Goal: Transaction & Acquisition: Purchase product/service

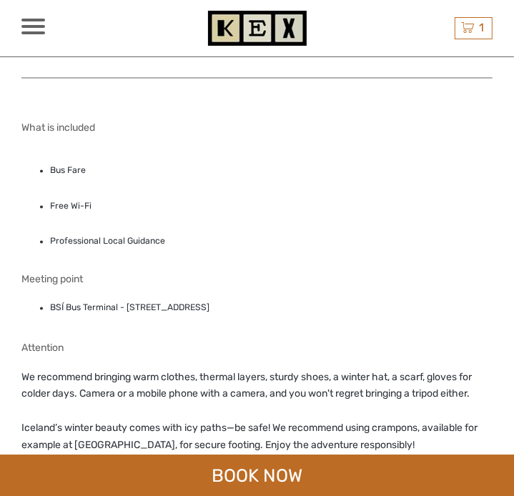
scroll to position [1300, 0]
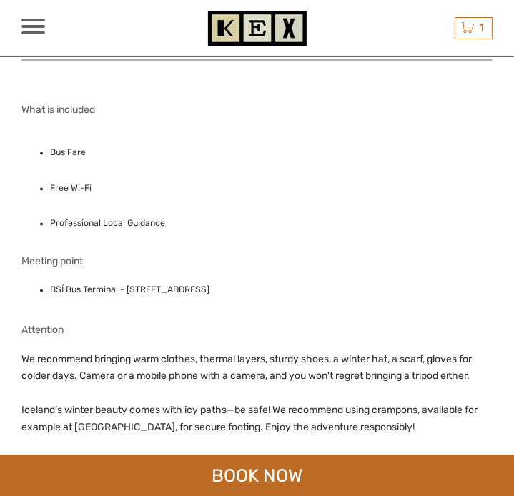
click at [195, 287] on li "BSÍ Bus Terminal - [STREET_ADDRESS]" at bounding box center [271, 289] width 442 height 15
copy div "BSÍ Bus Terminal - [STREET_ADDRESS]"
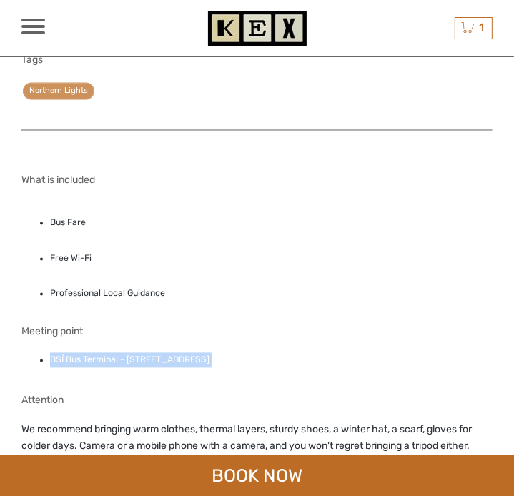
scroll to position [1232, 0]
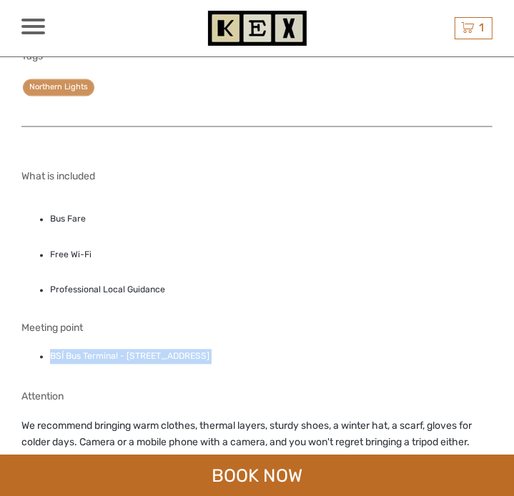
click at [180, 356] on li "BSÍ Bus Terminal - [STREET_ADDRESS]" at bounding box center [271, 357] width 442 height 15
click at [179, 350] on li "BSÍ Bus Terminal - [STREET_ADDRESS]" at bounding box center [271, 357] width 442 height 15
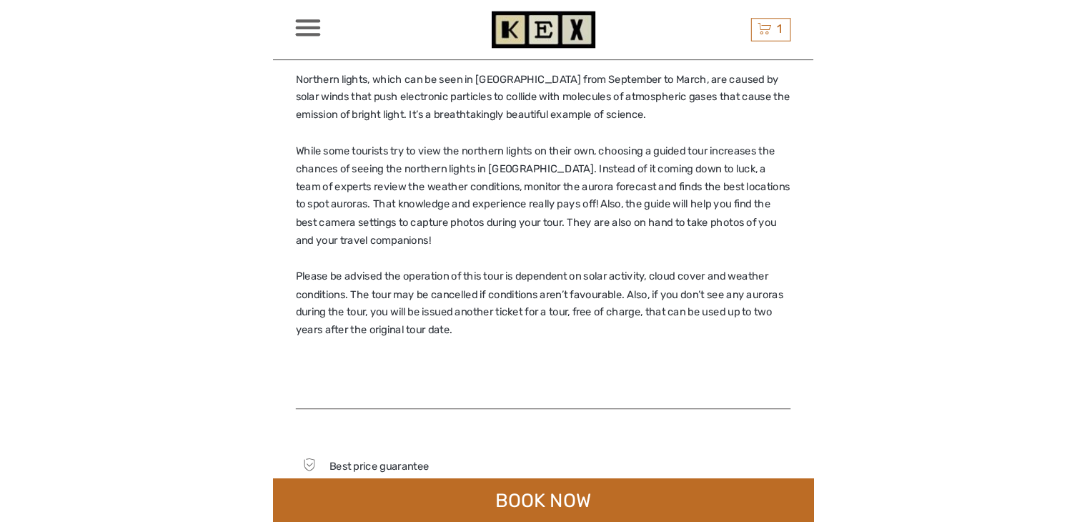
scroll to position [723, 0]
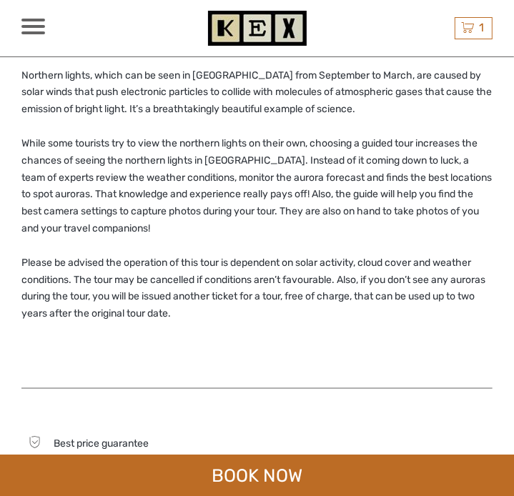
click at [287, 300] on p "Please be advised the operation of this tour is dependent on solar activity, cl…" at bounding box center [256, 288] width 471 height 68
click at [475, 23] on div "1 Items Northern Lights Tour 2x Adult (16+) [DATE] 10:00 PM 20.996 ISK Total 20…" at bounding box center [474, 28] width 38 height 22
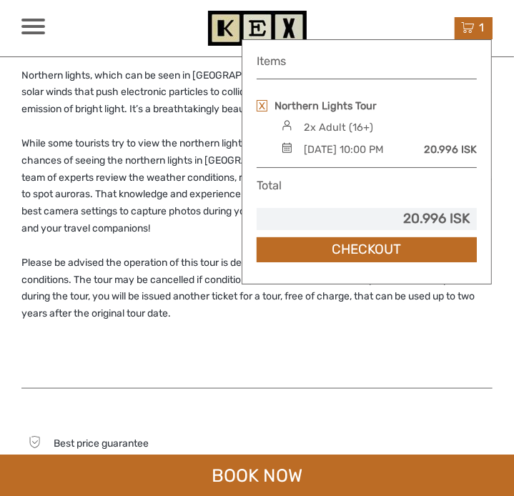
click at [469, 17] on div "1 Items Northern Lights Tour 2x Adult (16+) [DATE] 10:00 PM 20.996 ISK Total 20…" at bounding box center [474, 28] width 38 height 22
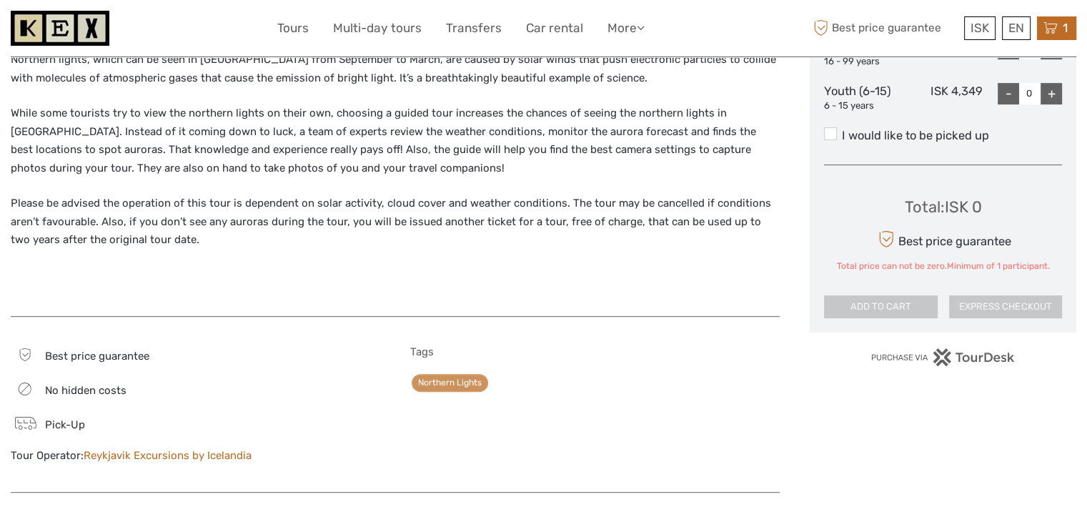
click at [513, 21] on div "1 Items Northern Lights Tour 2x Adult (16+) [DATE] 10:00 PM 20.996 ISK Total 20…" at bounding box center [1056, 28] width 39 height 24
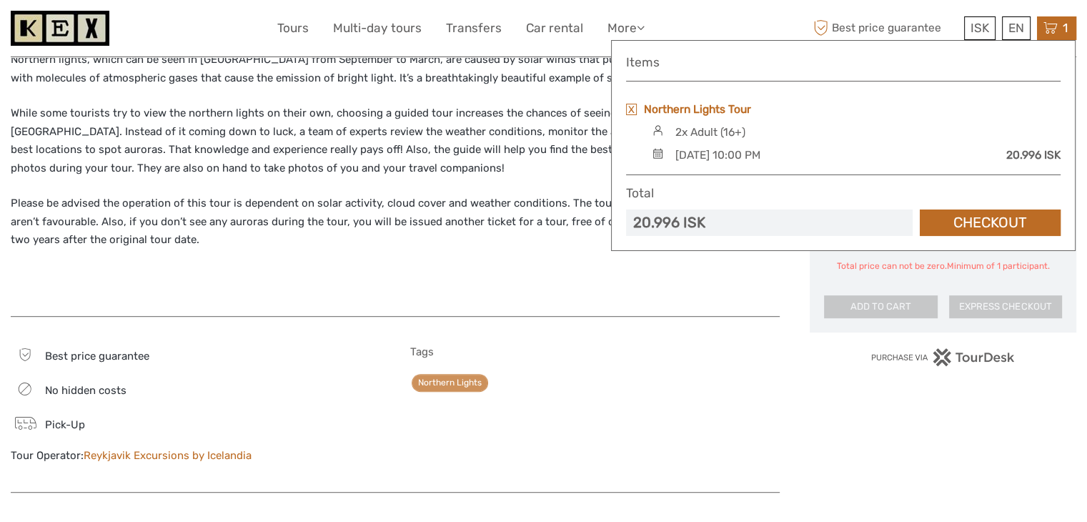
click at [513, 106] on link "Northern Lights Tour" at bounding box center [697, 110] width 107 height 16
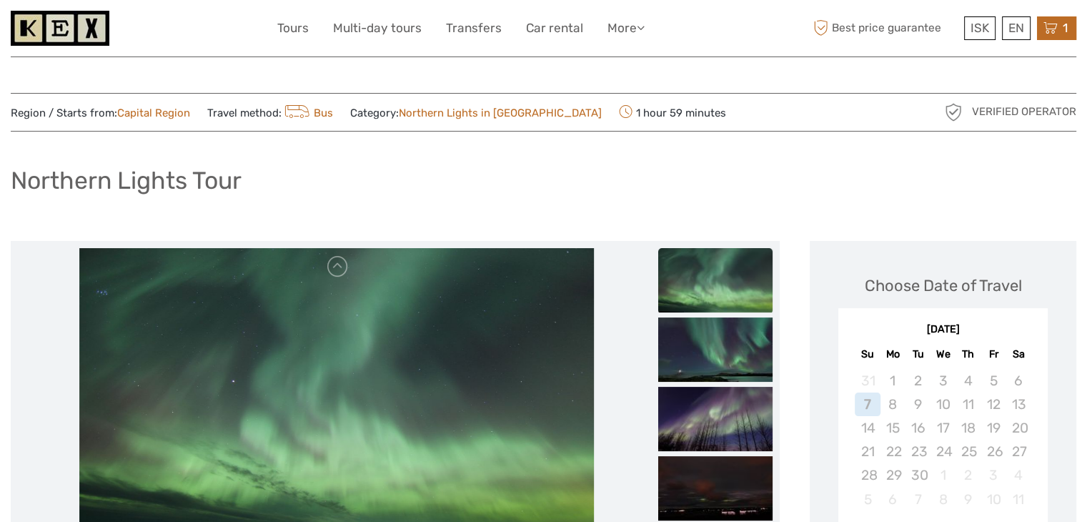
click at [1044, 29] on icon at bounding box center [1051, 28] width 14 height 18
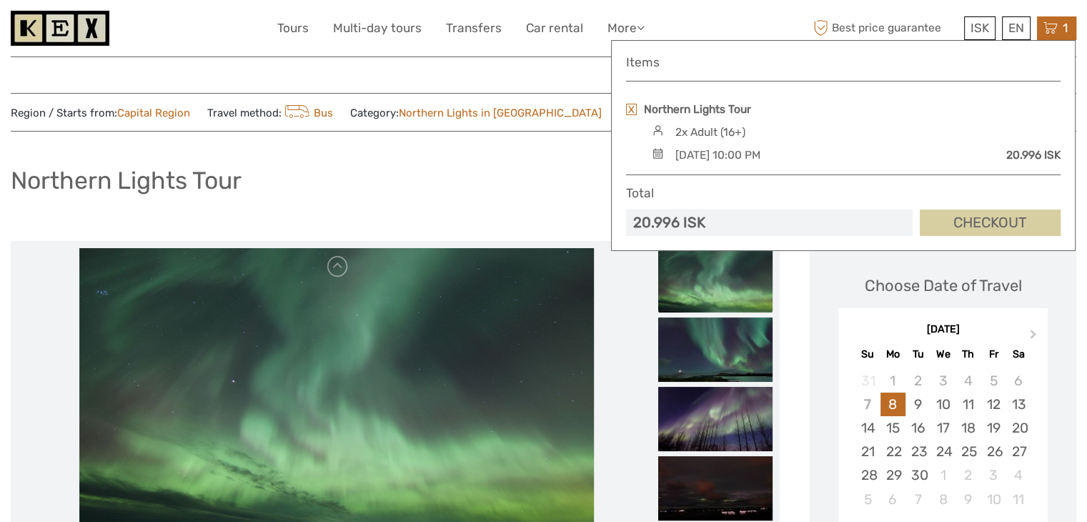
click at [960, 218] on link "Checkout" at bounding box center [990, 222] width 141 height 26
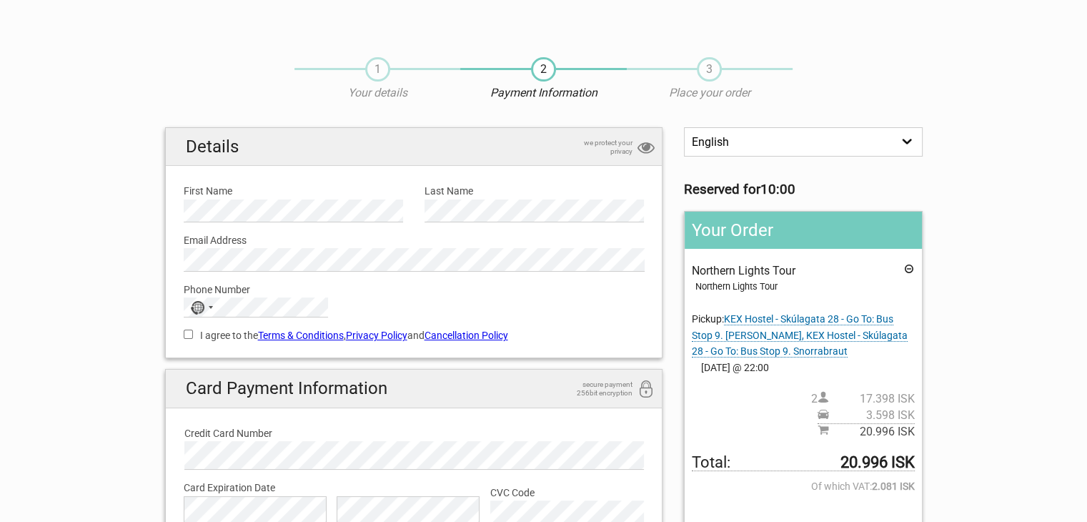
scroll to position [1, 0]
click at [380, 62] on span "1" at bounding box center [377, 68] width 25 height 24
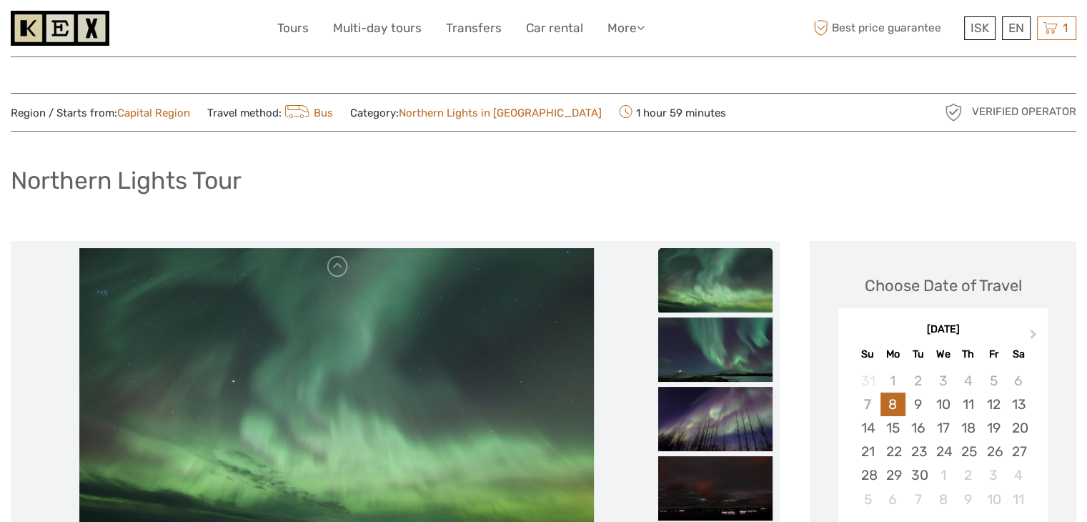
click at [64, 28] on img at bounding box center [60, 28] width 99 height 35
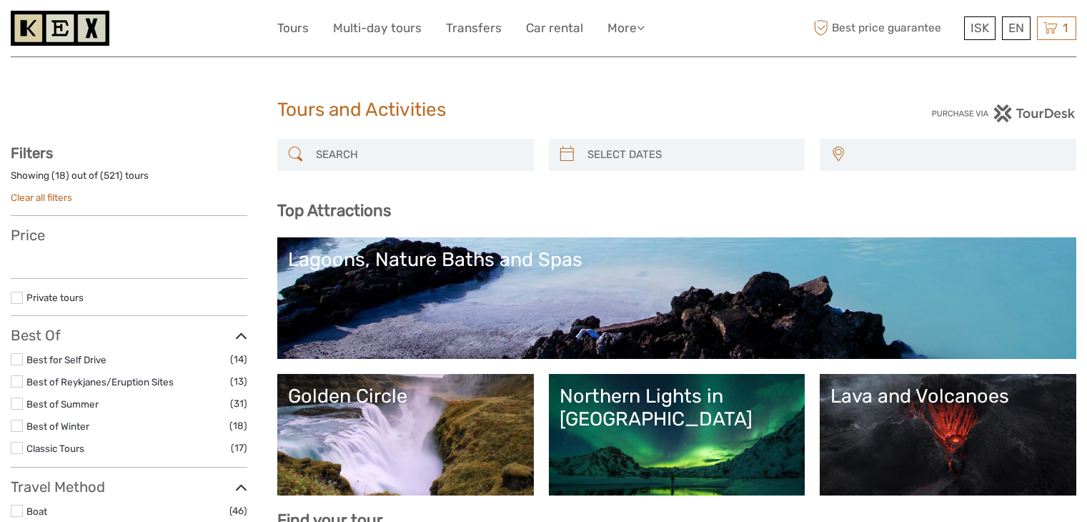
select select
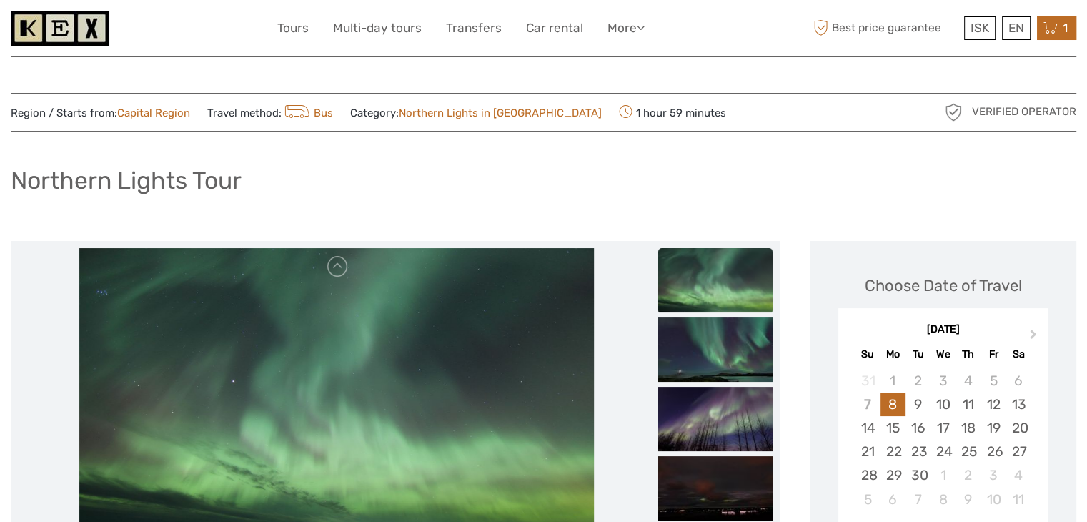
click at [1041, 38] on div "1 Items Northern Lights Tour 2x Adult (16+) [DATE] 10:00 PM 20.996 ISK Total 20…" at bounding box center [1056, 28] width 39 height 24
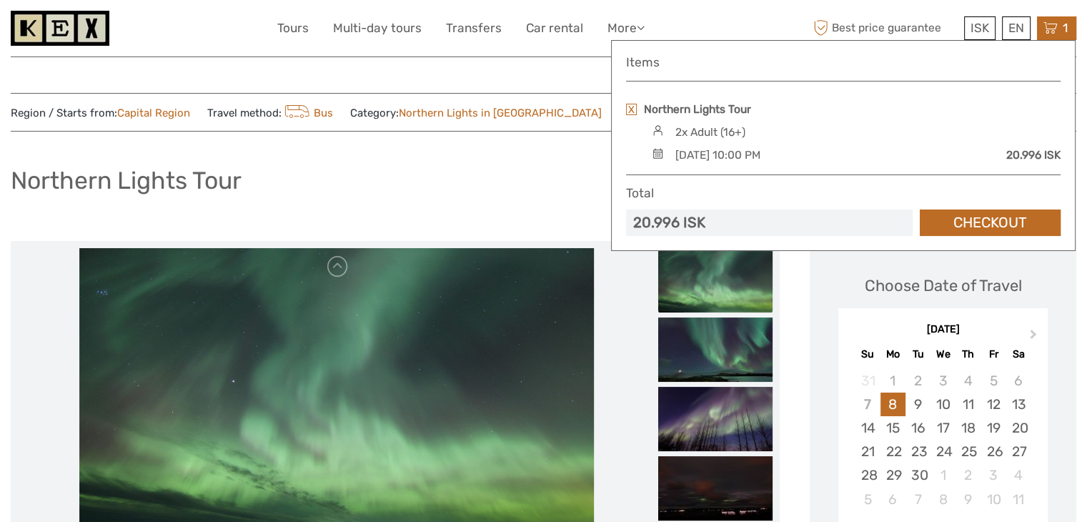
click at [635, 106] on link at bounding box center [631, 109] width 11 height 11
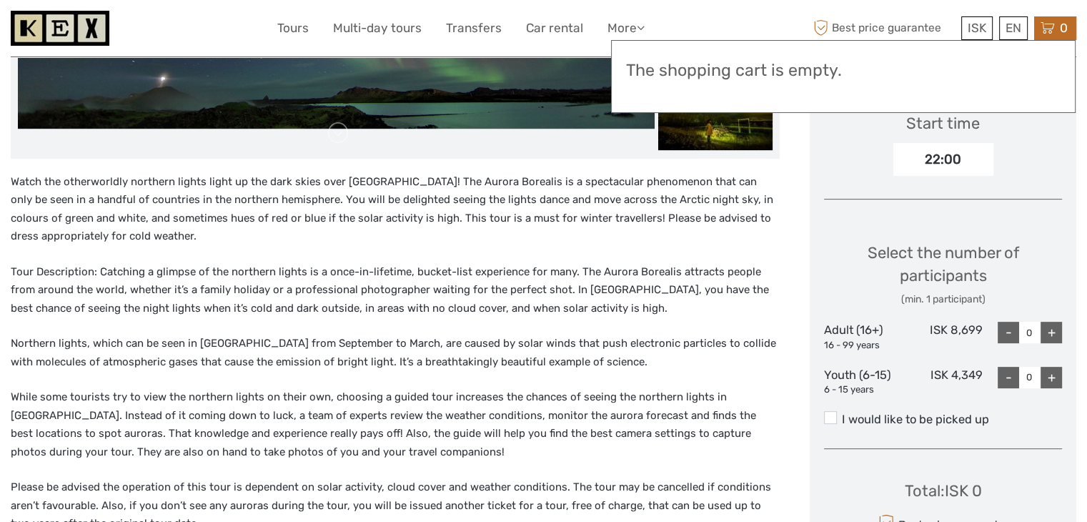
scroll to position [440, 0]
click at [1050, 332] on div "+" at bounding box center [1051, 331] width 21 height 21
type input "1"
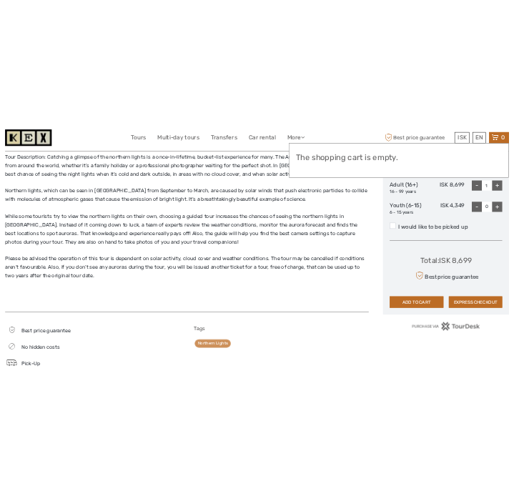
scroll to position [643, 0]
